Goal: Entertainment & Leisure: Consume media (video, audio)

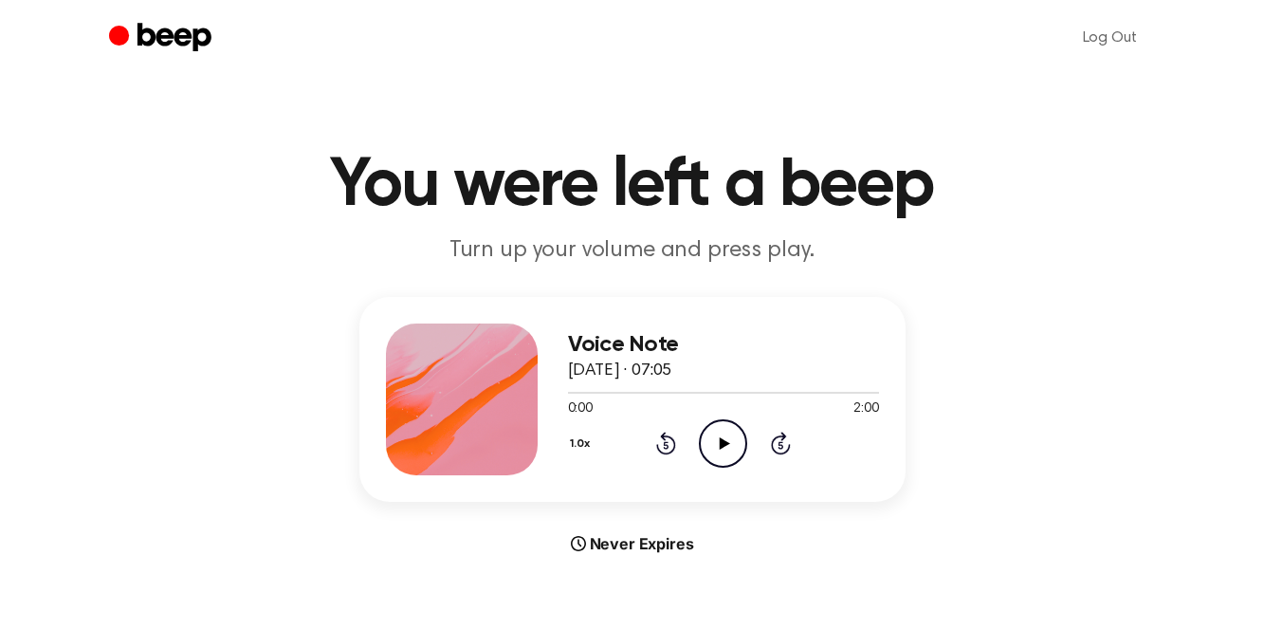
click at [720, 436] on icon "Play Audio" at bounding box center [723, 443] width 48 height 48
click at [213, 73] on div "Log Out" at bounding box center [632, 38] width 1047 height 76
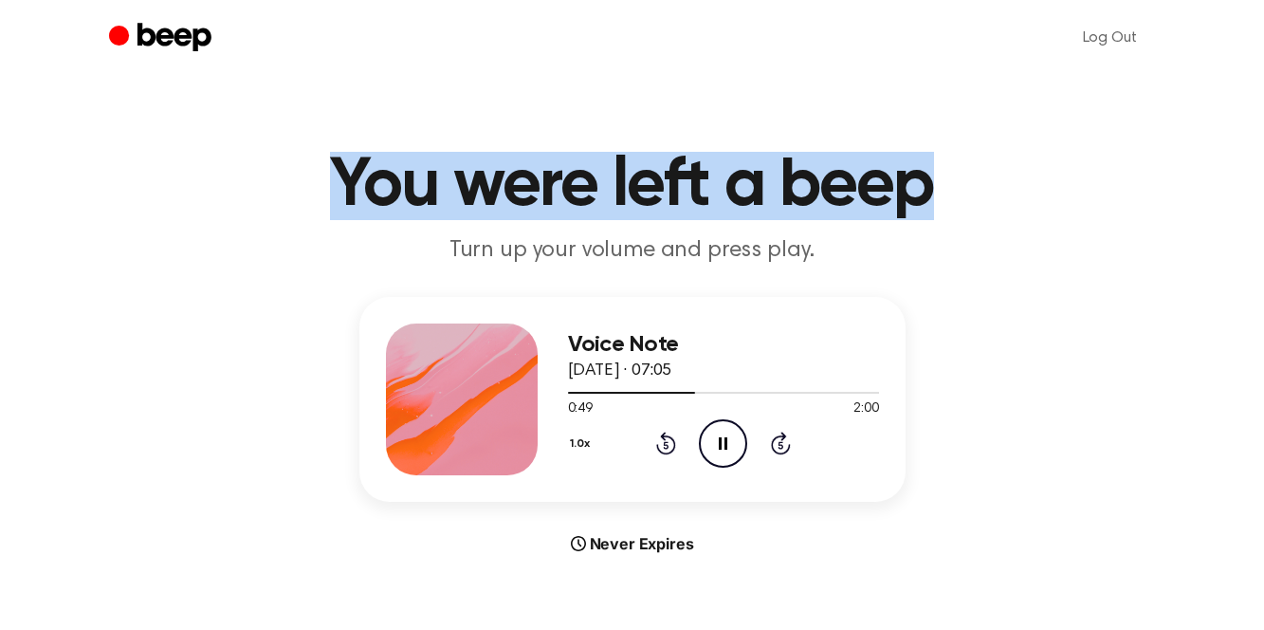
drag, startPoint x: 329, startPoint y: 177, endPoint x: 929, endPoint y: 182, distance: 599.4
click at [929, 182] on h1 "You were left a beep" at bounding box center [632, 186] width 971 height 68
click at [630, 184] on h1 "You were left a beep" at bounding box center [632, 186] width 971 height 68
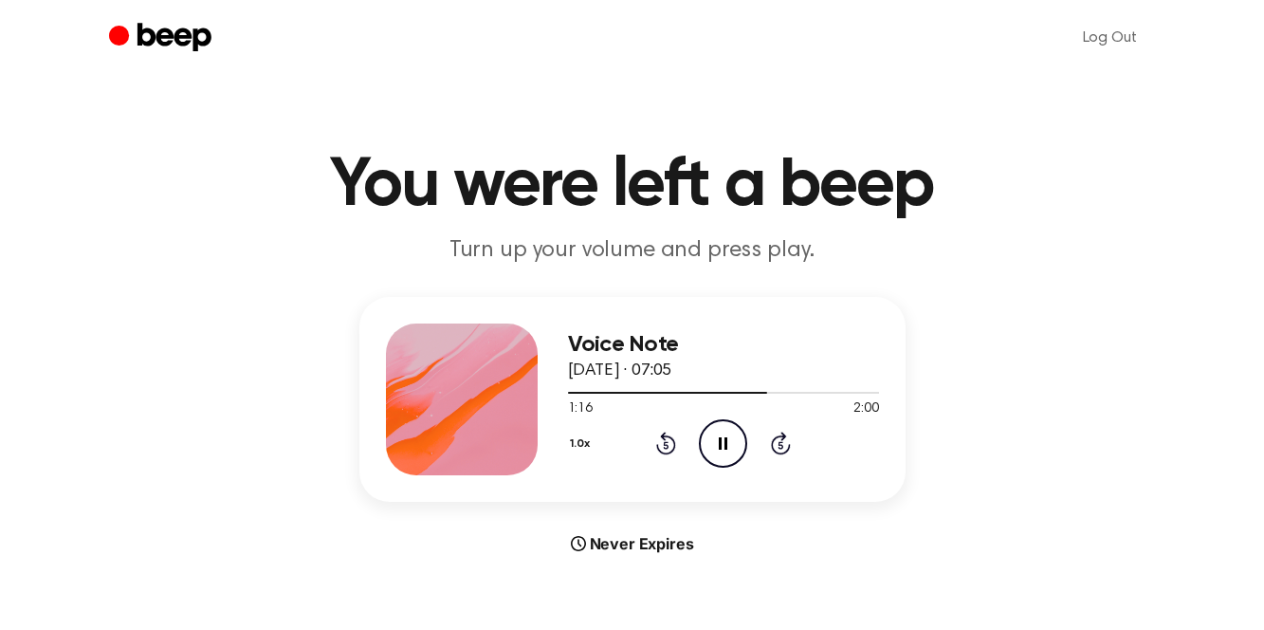
click at [630, 184] on h1 "You were left a beep" at bounding box center [632, 186] width 971 height 68
drag, startPoint x: 627, startPoint y: 184, endPoint x: 679, endPoint y: 189, distance: 52.4
click at [679, 189] on h1 "You were left a beep" at bounding box center [632, 186] width 971 height 68
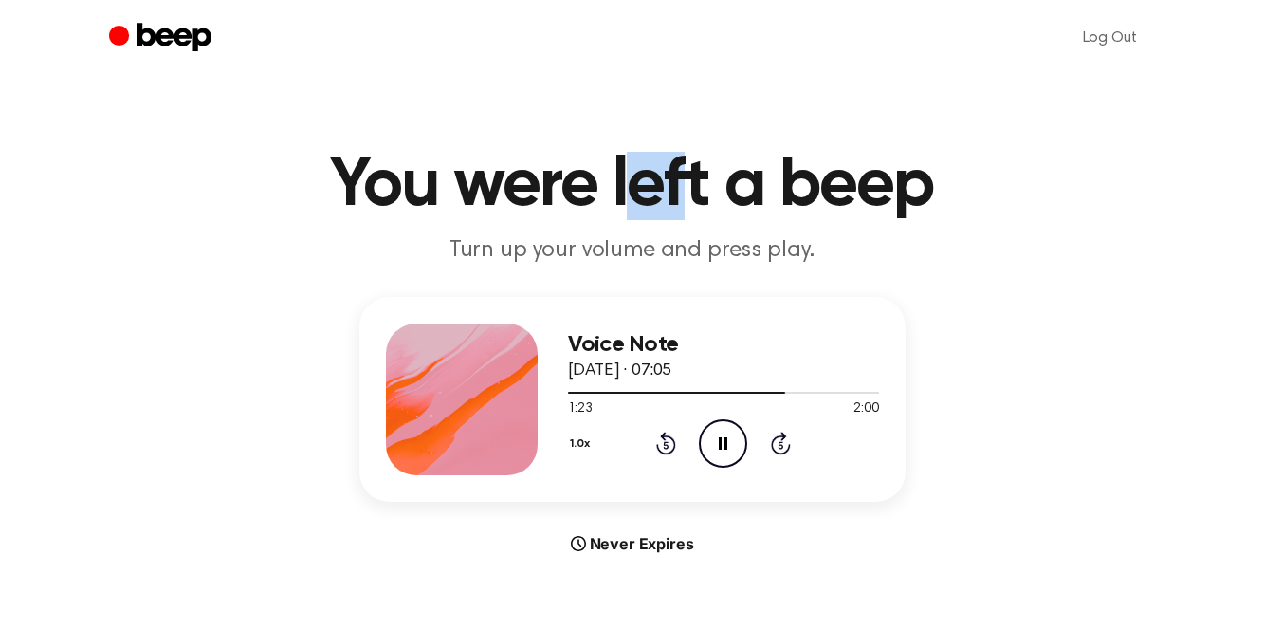
click at [679, 189] on h1 "You were left a beep" at bounding box center [632, 186] width 971 height 68
click at [672, 193] on h1 "You were left a beep" at bounding box center [632, 186] width 971 height 68
click at [333, 168] on h1 "You were left a beep" at bounding box center [632, 186] width 971 height 68
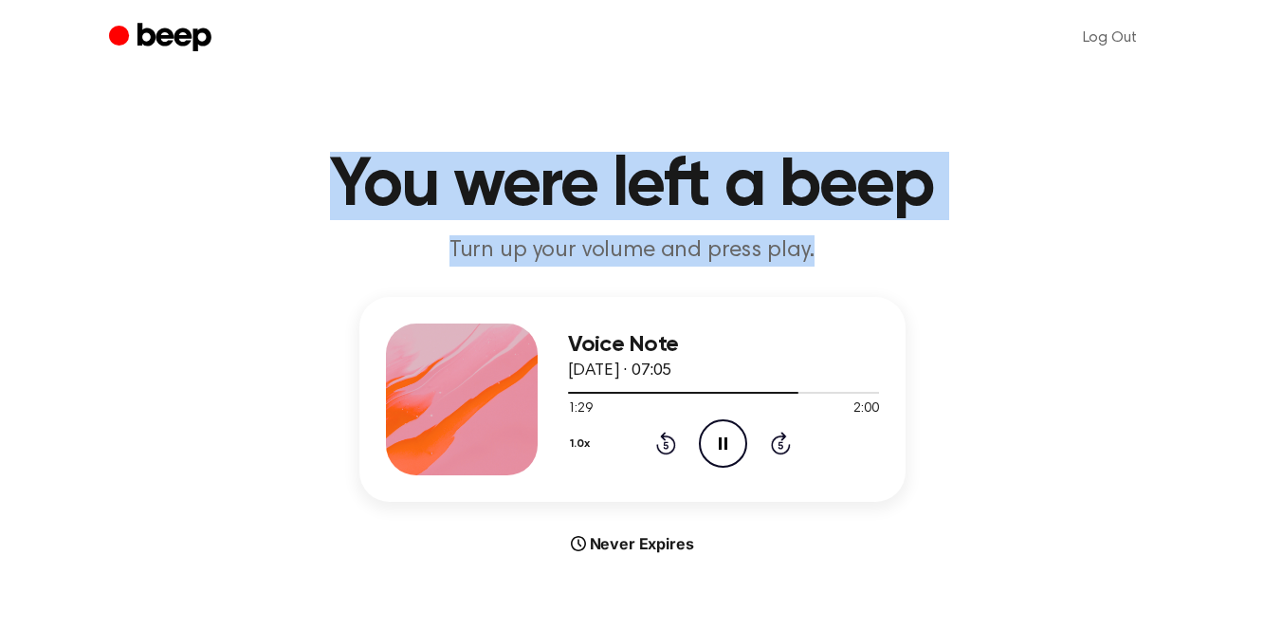
drag, startPoint x: 333, startPoint y: 168, endPoint x: 837, endPoint y: 259, distance: 512.7
click at [837, 259] on header "You were left a beep Turn up your volume and press play." at bounding box center [632, 209] width 1219 height 115
click at [835, 261] on p "Turn up your volume and press play." at bounding box center [632, 250] width 728 height 31
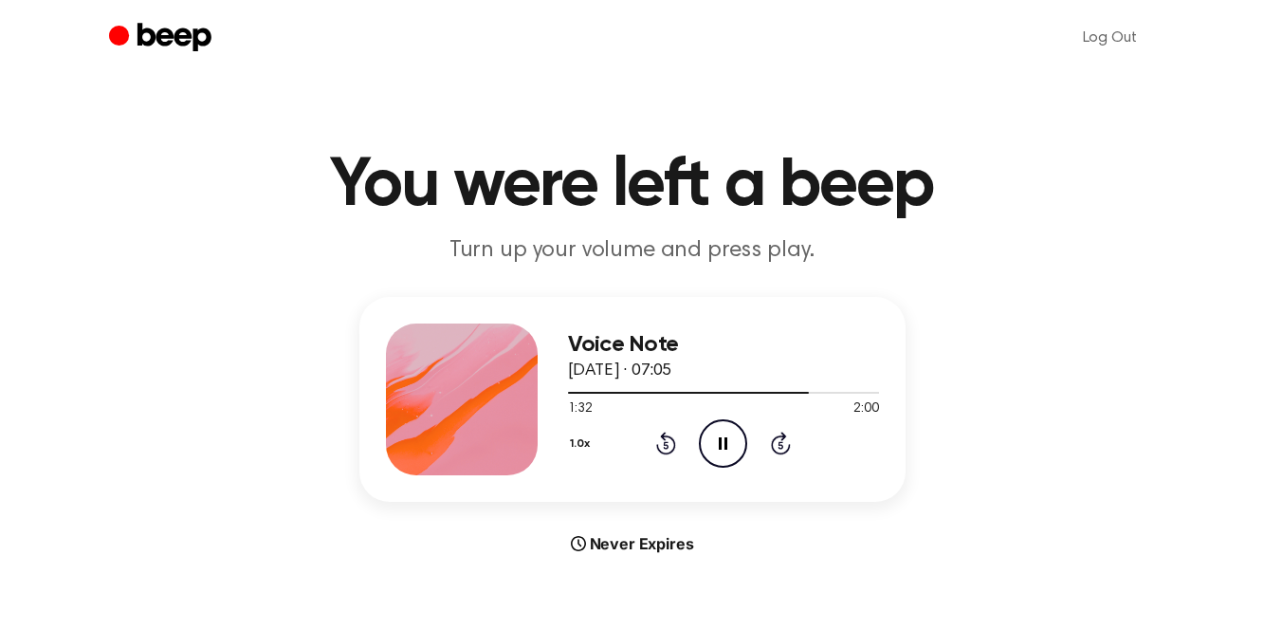
click at [630, 178] on h1 "You were left a beep" at bounding box center [632, 186] width 971 height 68
click at [628, 179] on h1 "You were left a beep" at bounding box center [632, 186] width 971 height 68
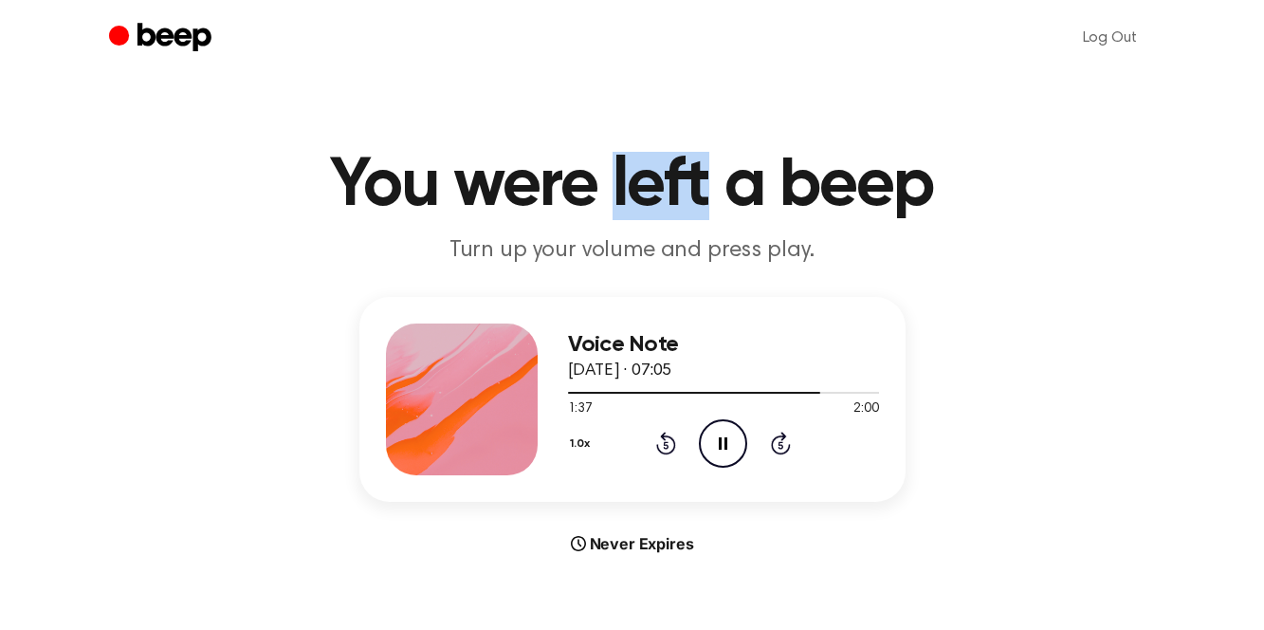
click at [628, 179] on h1 "You were left a beep" at bounding box center [632, 186] width 971 height 68
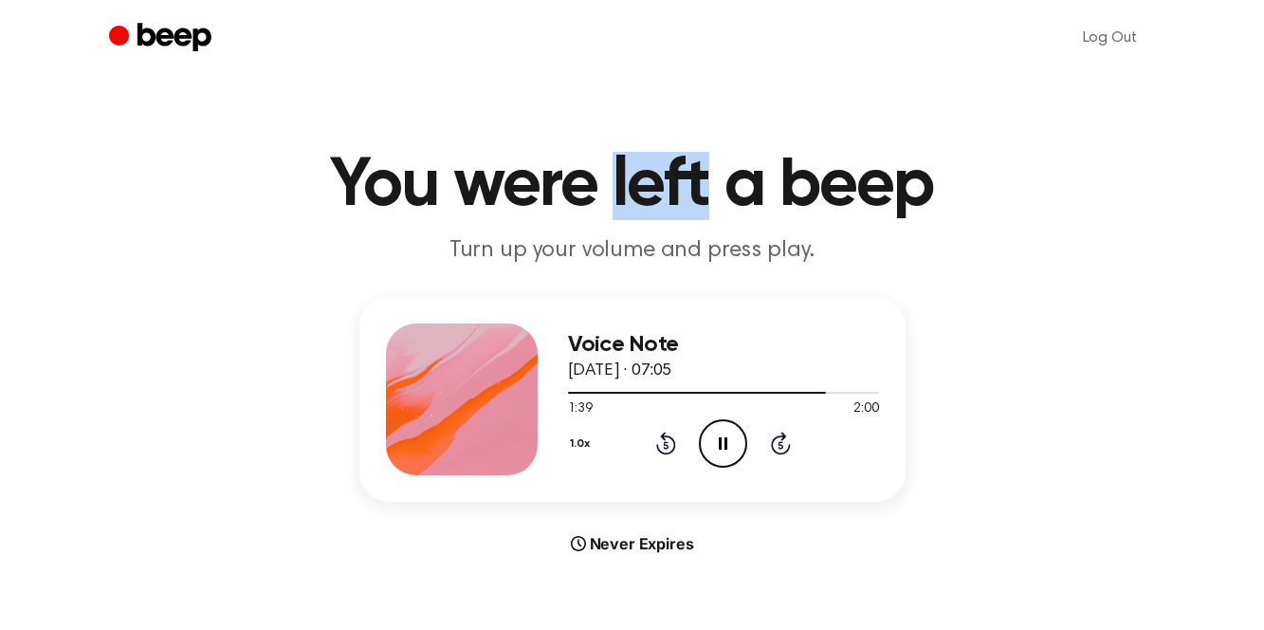
click at [628, 179] on h1 "You were left a beep" at bounding box center [632, 186] width 971 height 68
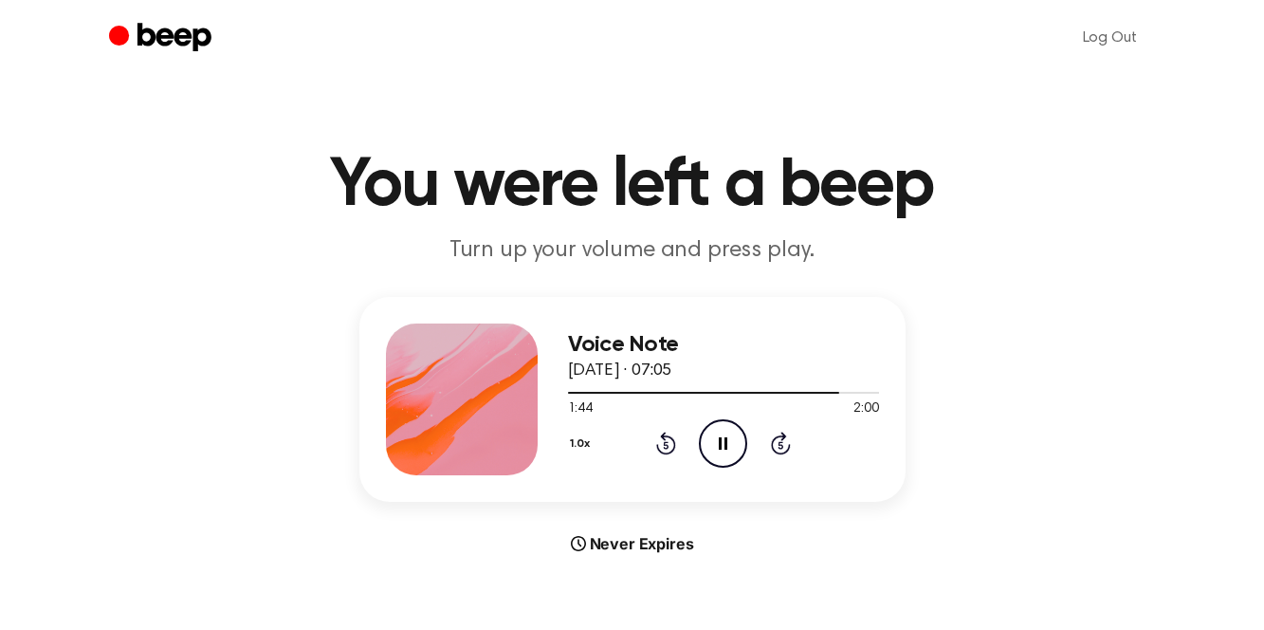
click at [627, 184] on h1 "You were left a beep" at bounding box center [632, 186] width 971 height 68
